Goal: Navigation & Orientation: Find specific page/section

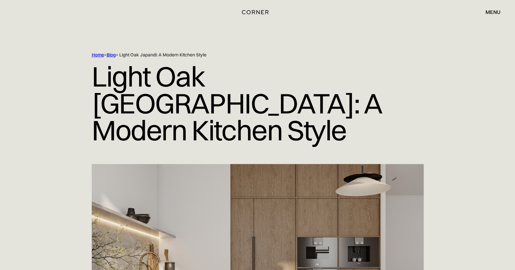
click at [253, 12] on img "home" at bounding box center [255, 12] width 27 height 8
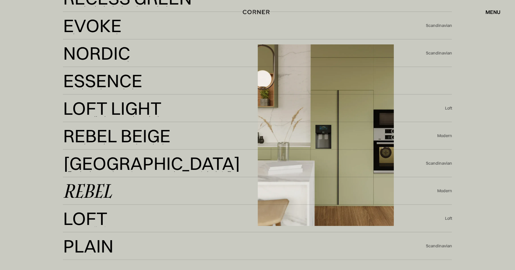
scroll to position [1524, 0]
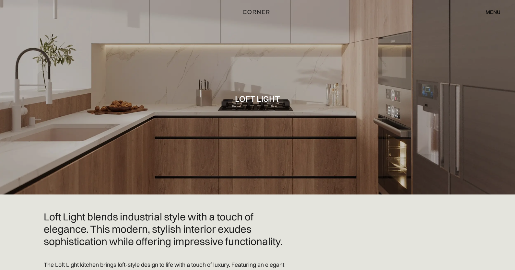
drag, startPoint x: 244, startPoint y: 126, endPoint x: 151, endPoint y: 178, distance: 105.9
click at [151, 178] on div at bounding box center [257, 97] width 515 height 195
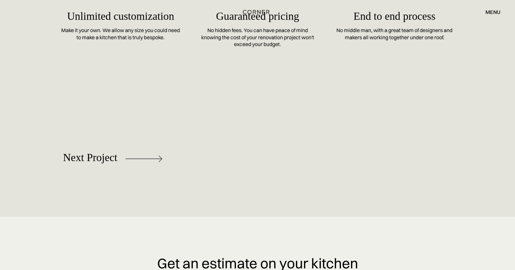
scroll to position [3373, 0]
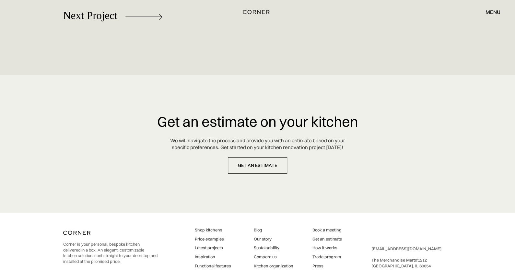
scroll to position [3748, 0]
